Goal: Task Accomplishment & Management: Use online tool/utility

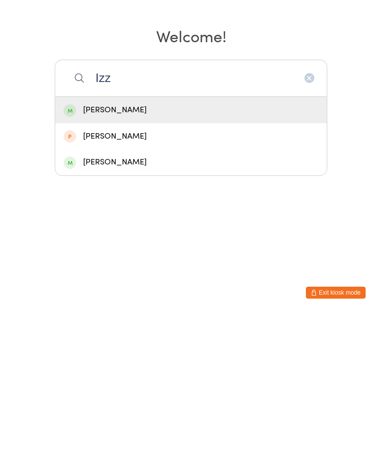
click at [196, 219] on input "Izz" at bounding box center [191, 237] width 273 height 37
type input "Izz"
click at [110, 263] on div "[PERSON_NAME]" at bounding box center [191, 269] width 255 height 13
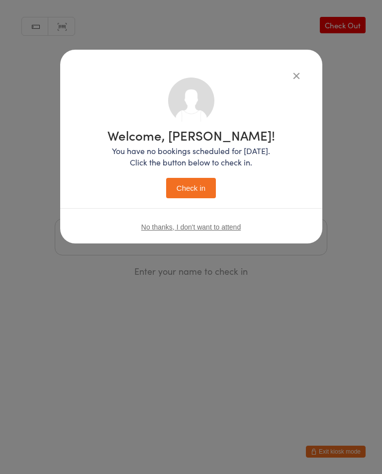
click at [185, 192] on button "Check in" at bounding box center [191, 188] width 50 height 20
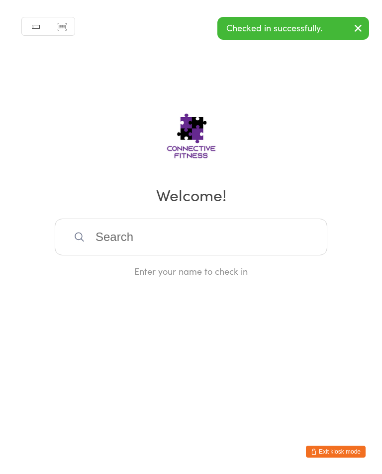
click at [365, 23] on button "button" at bounding box center [358, 28] width 22 height 23
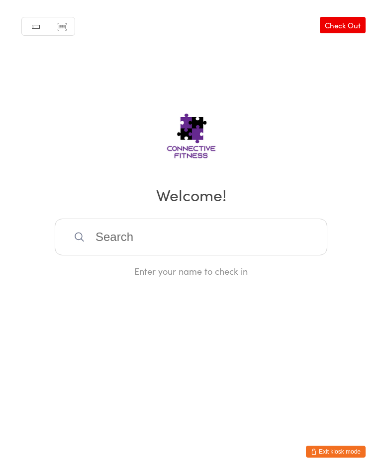
click at [250, 247] on input "search" at bounding box center [191, 237] width 273 height 37
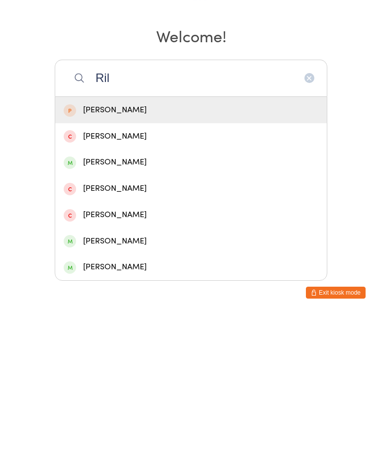
type input "Ril"
click at [174, 315] on div "[PERSON_NAME]" at bounding box center [191, 321] width 255 height 13
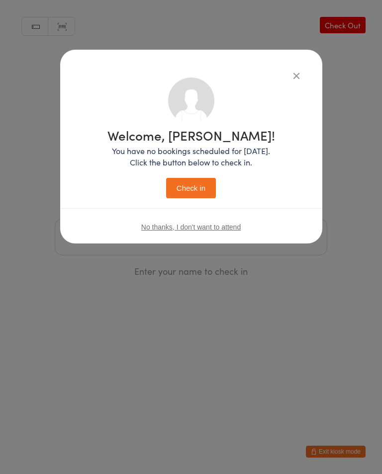
click at [193, 183] on button "Check in" at bounding box center [191, 188] width 50 height 20
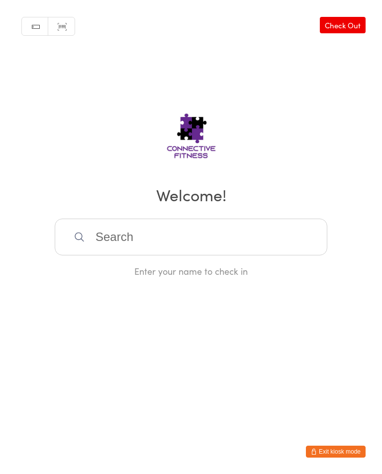
click at [210, 233] on input "search" at bounding box center [191, 237] width 273 height 37
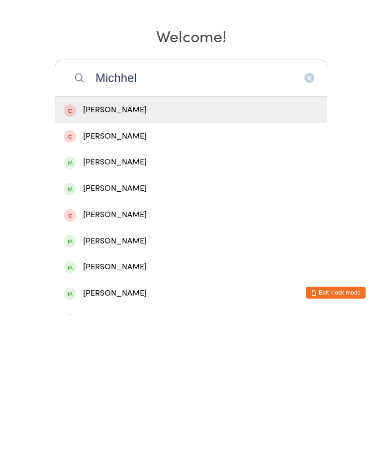
type input "Michhel"
click at [137, 341] on div "[PERSON_NAME]" at bounding box center [191, 347] width 255 height 13
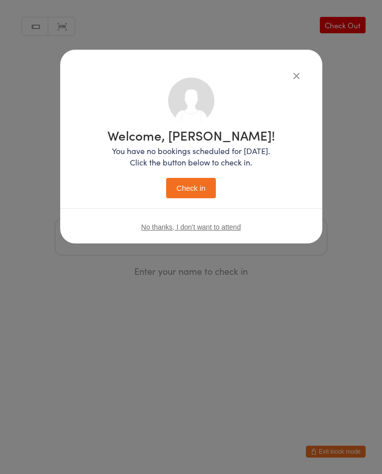
click at [204, 193] on button "Check in" at bounding box center [191, 188] width 50 height 20
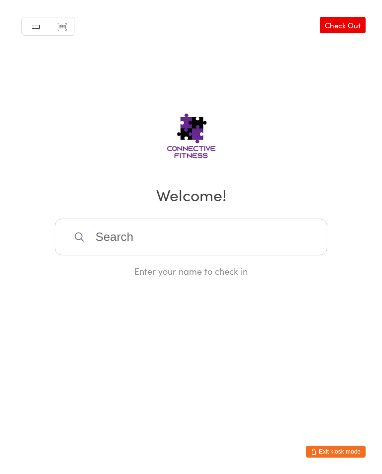
click at [111, 246] on input "search" at bounding box center [191, 237] width 273 height 37
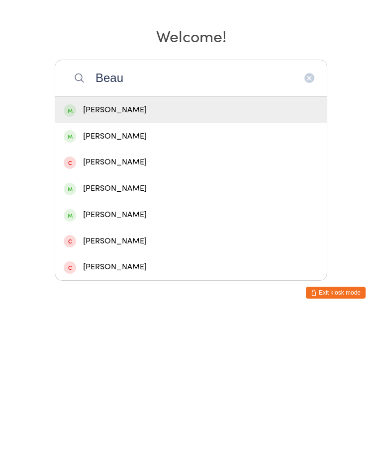
type input "Beau"
click at [152, 263] on div "[PERSON_NAME]" at bounding box center [191, 269] width 255 height 13
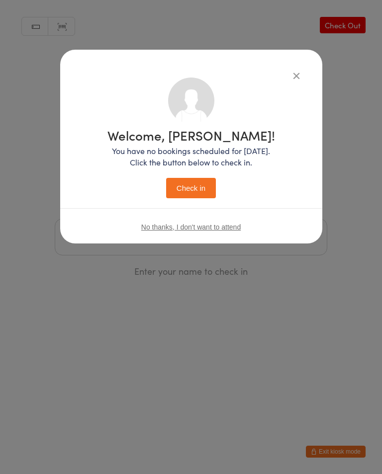
click at [195, 187] on button "Check in" at bounding box center [191, 188] width 50 height 20
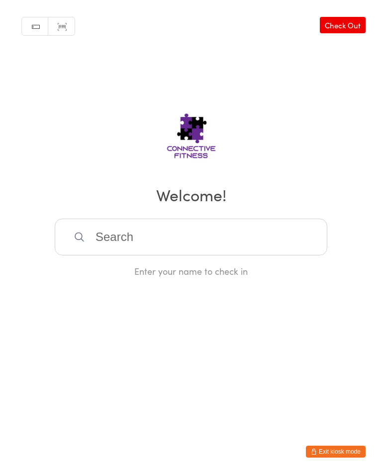
click at [166, 245] on input "search" at bounding box center [191, 237] width 273 height 37
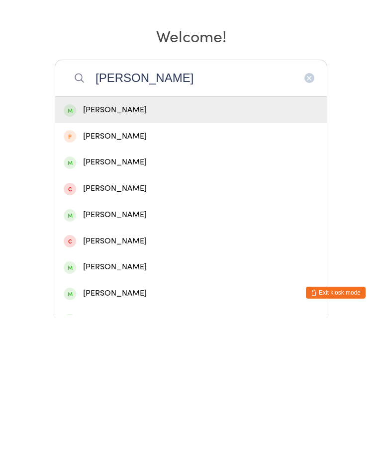
type input "[PERSON_NAME]"
click at [123, 263] on div "[PERSON_NAME]" at bounding box center [191, 269] width 255 height 13
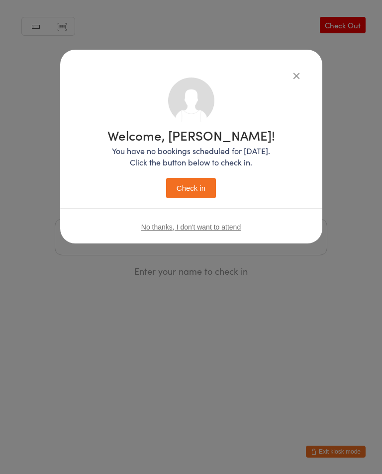
click at [195, 193] on button "Check in" at bounding box center [191, 188] width 50 height 20
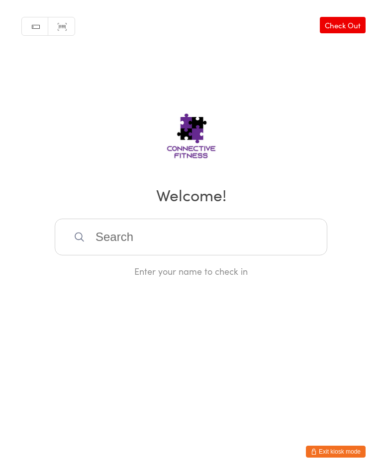
click at [145, 237] on input "search" at bounding box center [191, 237] width 273 height 37
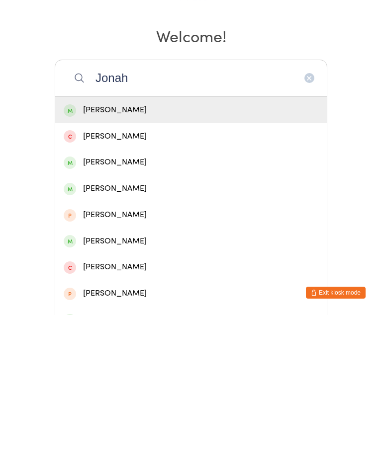
type input "Jonah"
click at [200, 263] on div "[PERSON_NAME]" at bounding box center [191, 269] width 255 height 13
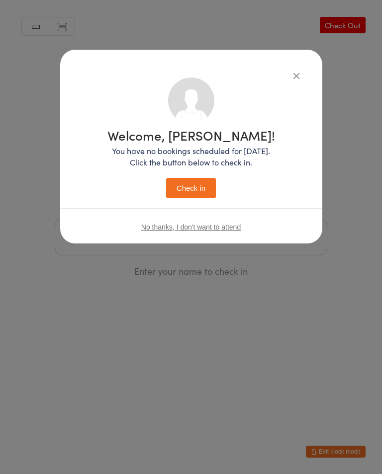
click at [199, 195] on button "Check in" at bounding box center [191, 188] width 50 height 20
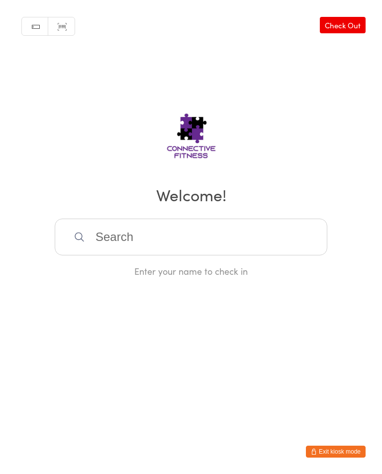
click at [176, 245] on input "search" at bounding box center [191, 237] width 273 height 37
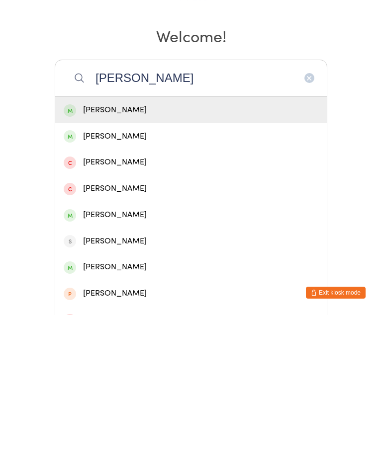
type input "[PERSON_NAME]"
click at [169, 282] on div "[PERSON_NAME]" at bounding box center [191, 295] width 272 height 26
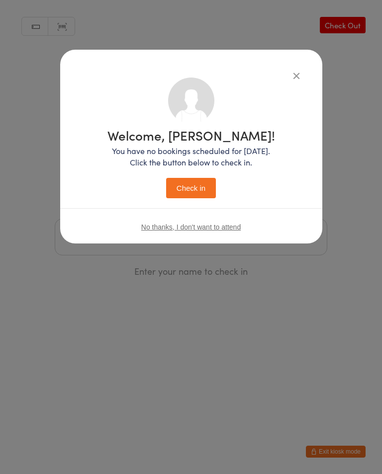
click at [198, 185] on button "Check in" at bounding box center [191, 188] width 50 height 20
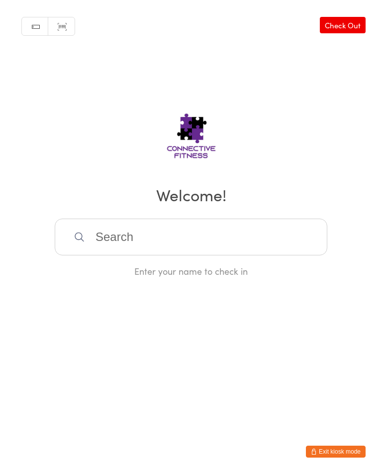
click at [282, 245] on input "search" at bounding box center [191, 237] width 273 height 37
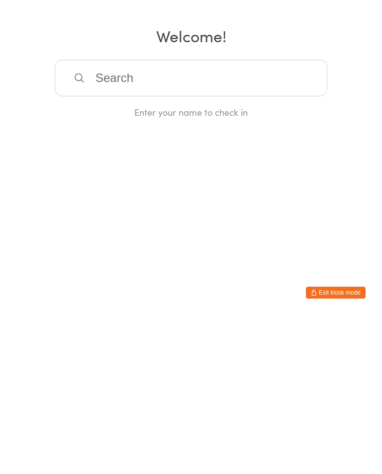
click at [226, 219] on input "search" at bounding box center [191, 237] width 273 height 37
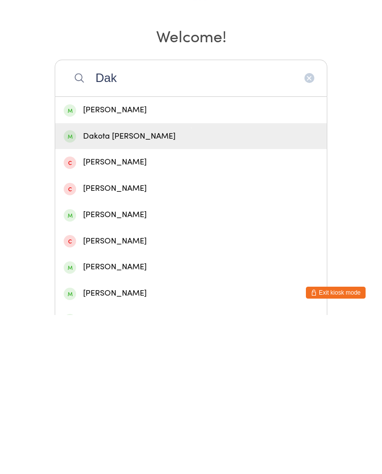
type input "Dak"
click at [123, 289] on div "Dakota [PERSON_NAME]" at bounding box center [191, 295] width 255 height 13
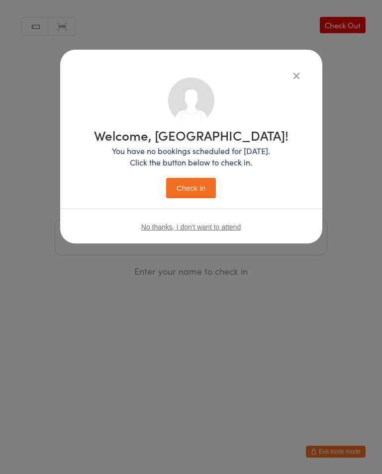
click at [192, 187] on button "Check in" at bounding box center [191, 188] width 50 height 20
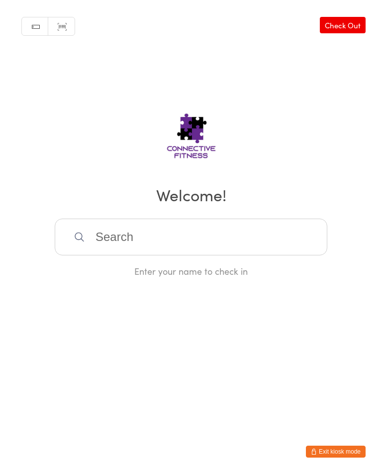
click at [231, 234] on input "search" at bounding box center [191, 237] width 273 height 37
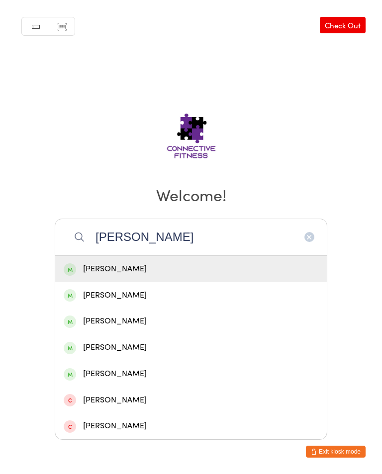
type input "[PERSON_NAME]"
click at [163, 273] on div "[PERSON_NAME]" at bounding box center [191, 269] width 255 height 13
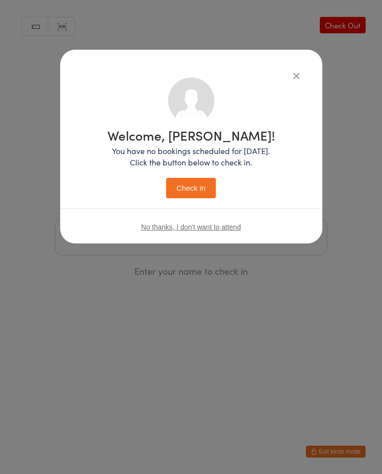
click at [194, 192] on button "Check in" at bounding box center [191, 188] width 50 height 20
